Goal: Complete application form

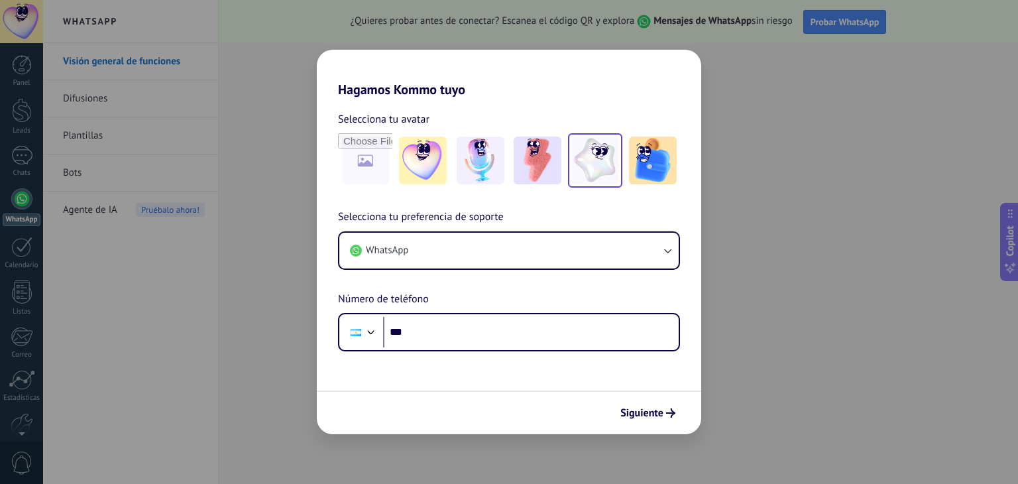
click at [590, 160] on img at bounding box center [595, 161] width 48 height 48
click at [638, 404] on button "Siguiente" at bounding box center [647, 413] width 67 height 23
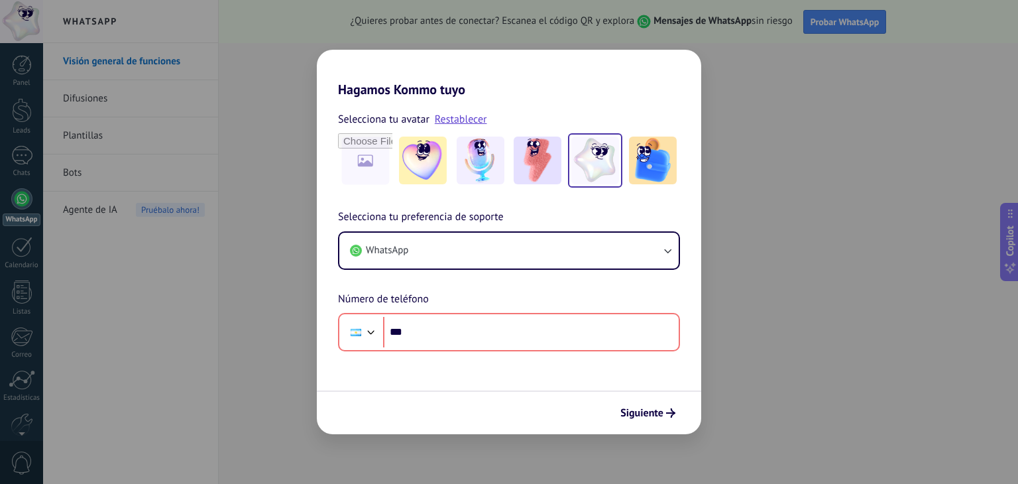
click at [736, 381] on div "Hagamos Kommo tuyo Selecciona tu avatar Restablecer Selecciona tu preferencia d…" at bounding box center [509, 242] width 1018 height 484
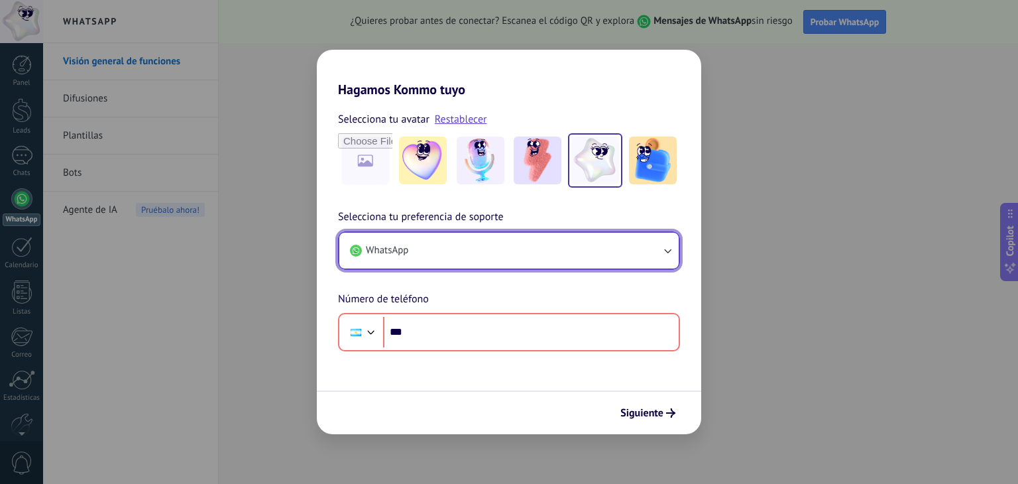
click at [454, 263] on button "WhatsApp" at bounding box center [508, 251] width 339 height 36
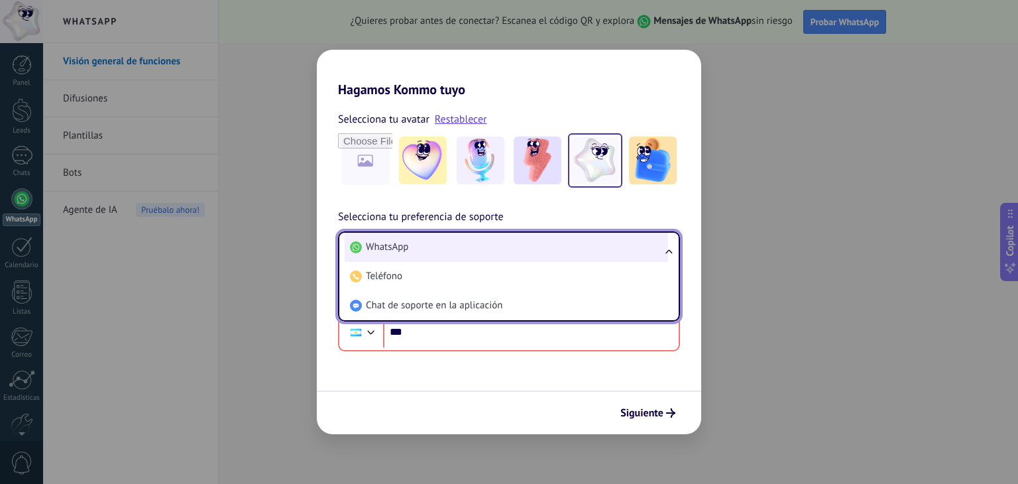
click at [493, 248] on li "WhatsApp" at bounding box center [506, 247] width 323 height 29
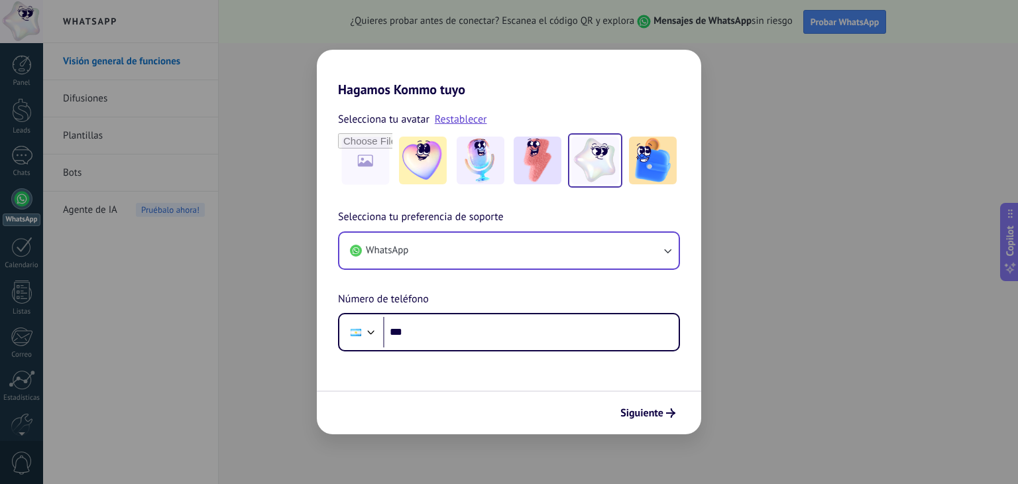
click at [856, 168] on div "Hagamos Kommo tuyo Selecciona tu avatar Restablecer Selecciona tu preferencia d…" at bounding box center [509, 242] width 1018 height 484
click at [830, 143] on div "Hagamos Kommo tuyo Selecciona tu avatar Restablecer Selecciona tu preferencia d…" at bounding box center [509, 242] width 1018 height 484
click at [21, 201] on div "Hagamos Kommo tuyo Selecciona tu avatar Restablecer Selecciona tu preferencia d…" at bounding box center [509, 242] width 1018 height 484
click at [22, 199] on div "Hagamos Kommo tuyo Selecciona tu avatar Restablecer Selecciona tu preferencia d…" at bounding box center [509, 242] width 1018 height 484
click at [665, 417] on span "Siguiente" at bounding box center [647, 412] width 55 height 9
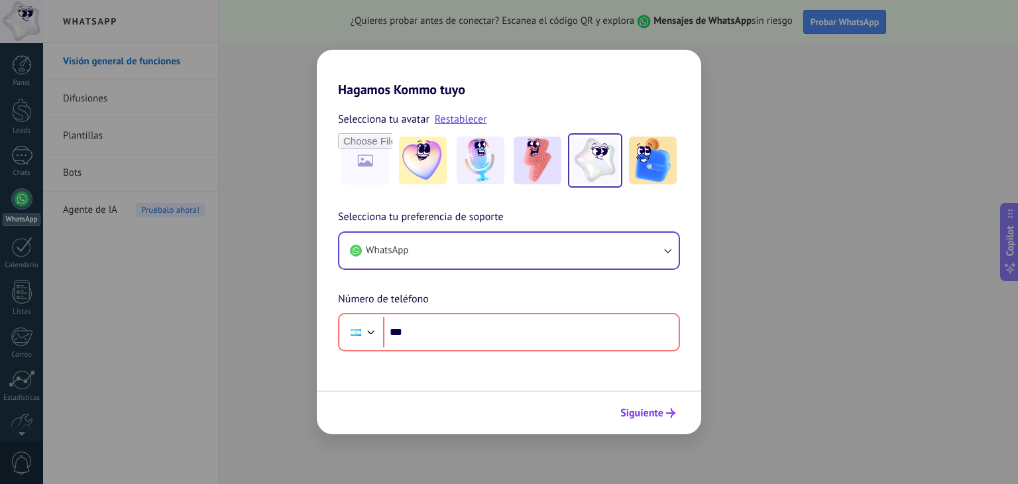
click at [665, 417] on span "Siguiente" at bounding box center [647, 412] width 55 height 9
click at [882, 280] on div "Hagamos Kommo tuyo Selecciona tu avatar Restablecer Selecciona tu preferencia d…" at bounding box center [509, 242] width 1018 height 484
click at [887, 279] on div "Hagamos Kommo tuyo Selecciona tu avatar Restablecer Selecciona tu preferencia d…" at bounding box center [509, 242] width 1018 height 484
click at [103, 140] on div "Hagamos Kommo tuyo Selecciona tu avatar Restablecer Selecciona tu preferencia d…" at bounding box center [509, 242] width 1018 height 484
click at [27, 64] on div "Hagamos Kommo tuyo Selecciona tu avatar Restablecer Selecciona tu preferencia d…" at bounding box center [509, 242] width 1018 height 484
